Goal: Find specific page/section: Find specific page/section

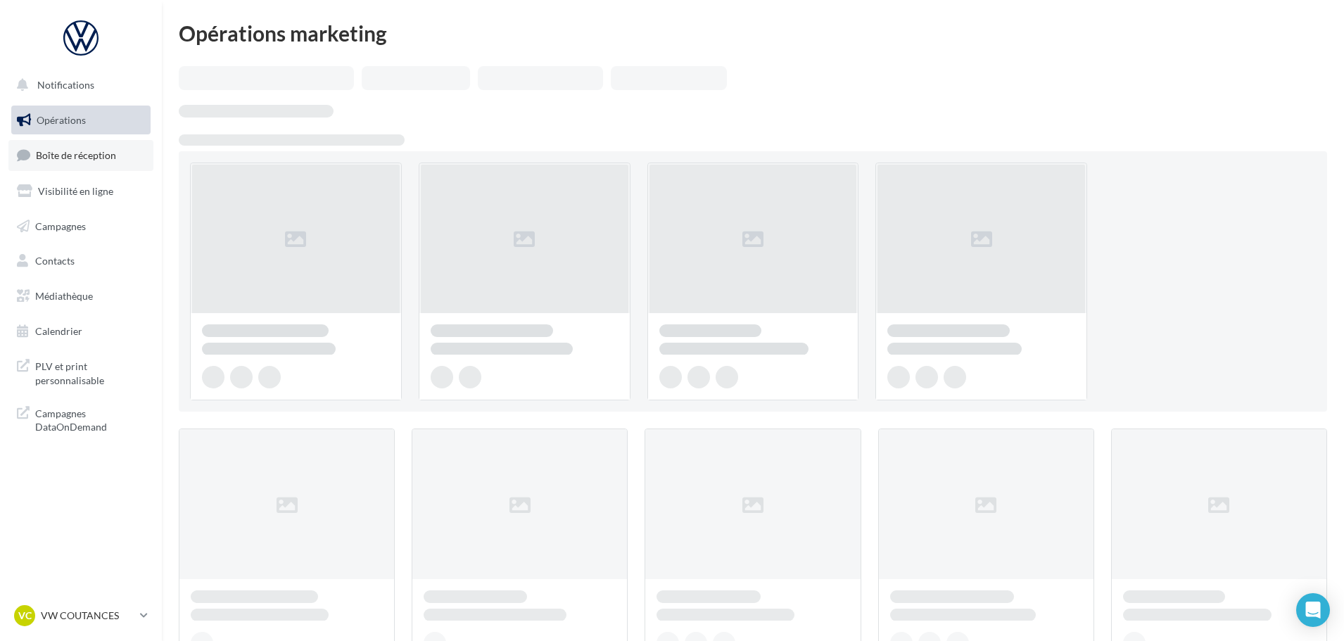
click at [93, 157] on span "Boîte de réception" at bounding box center [76, 155] width 80 height 12
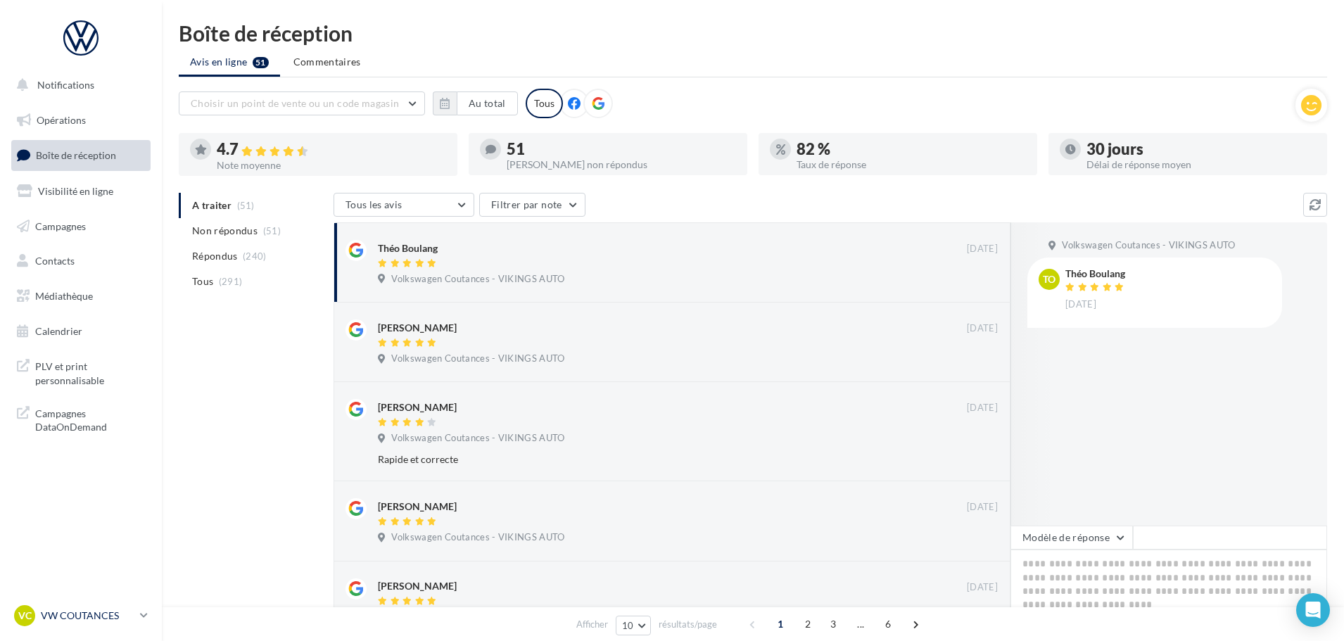
click at [93, 619] on p "VW COUTANCES" at bounding box center [88, 616] width 94 height 14
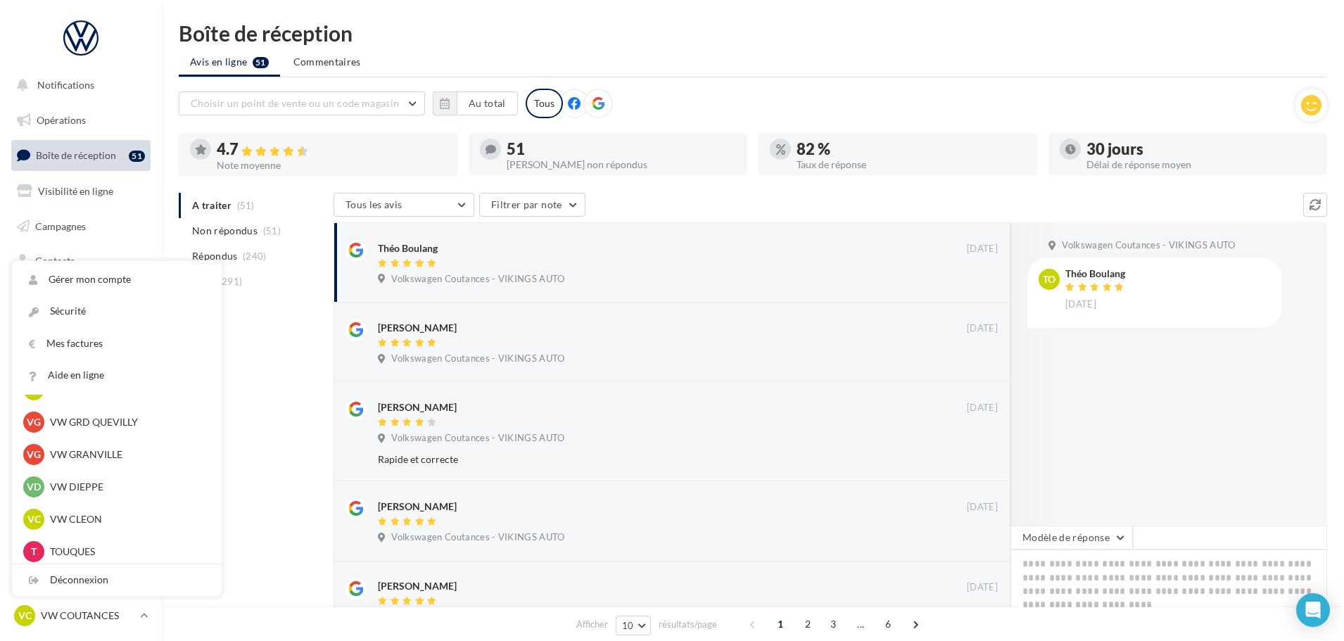
scroll to position [422, 0]
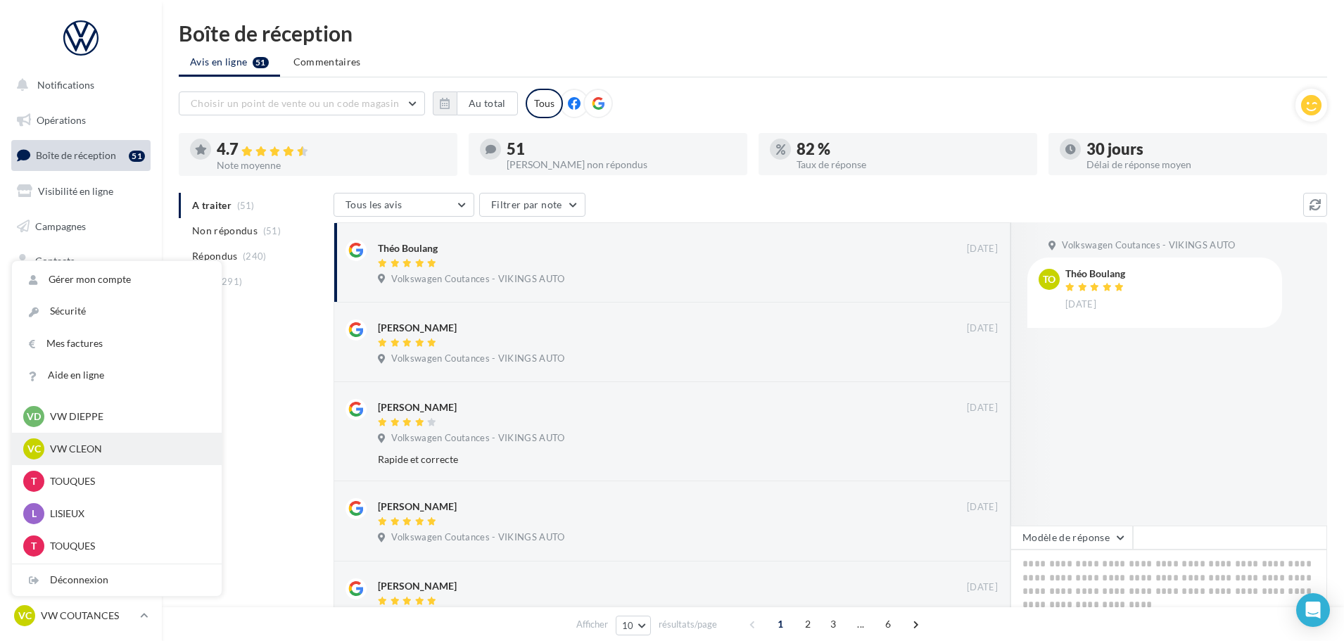
click at [88, 444] on p "VW CLEON" at bounding box center [127, 449] width 155 height 14
